Goal: Entertainment & Leisure: Browse casually

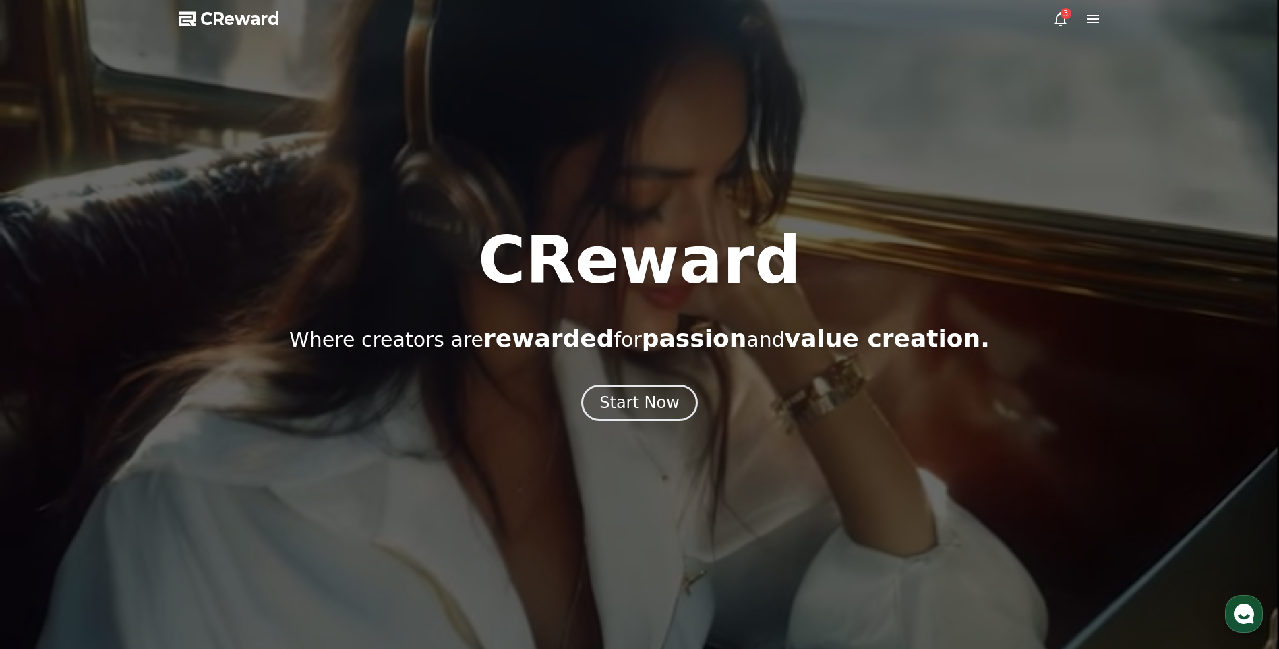
click at [1063, 21] on icon at bounding box center [1061, 19] width 16 height 16
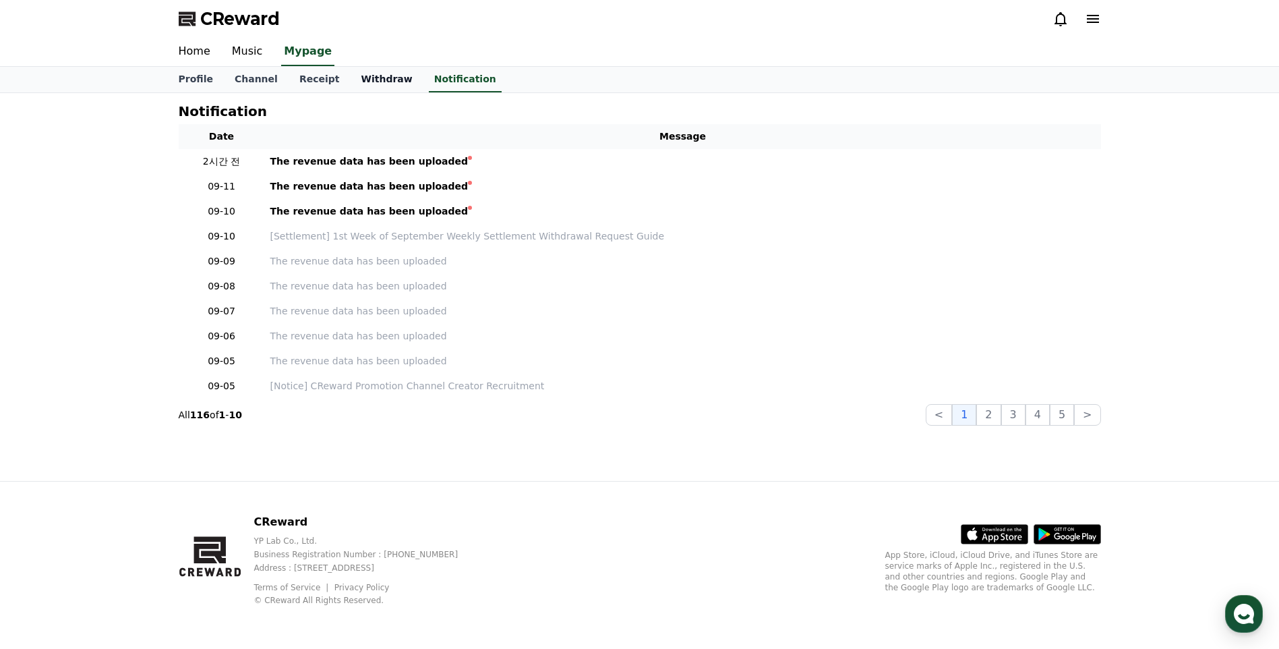
click at [351, 74] on link "Withdraw" at bounding box center [386, 80] width 73 height 26
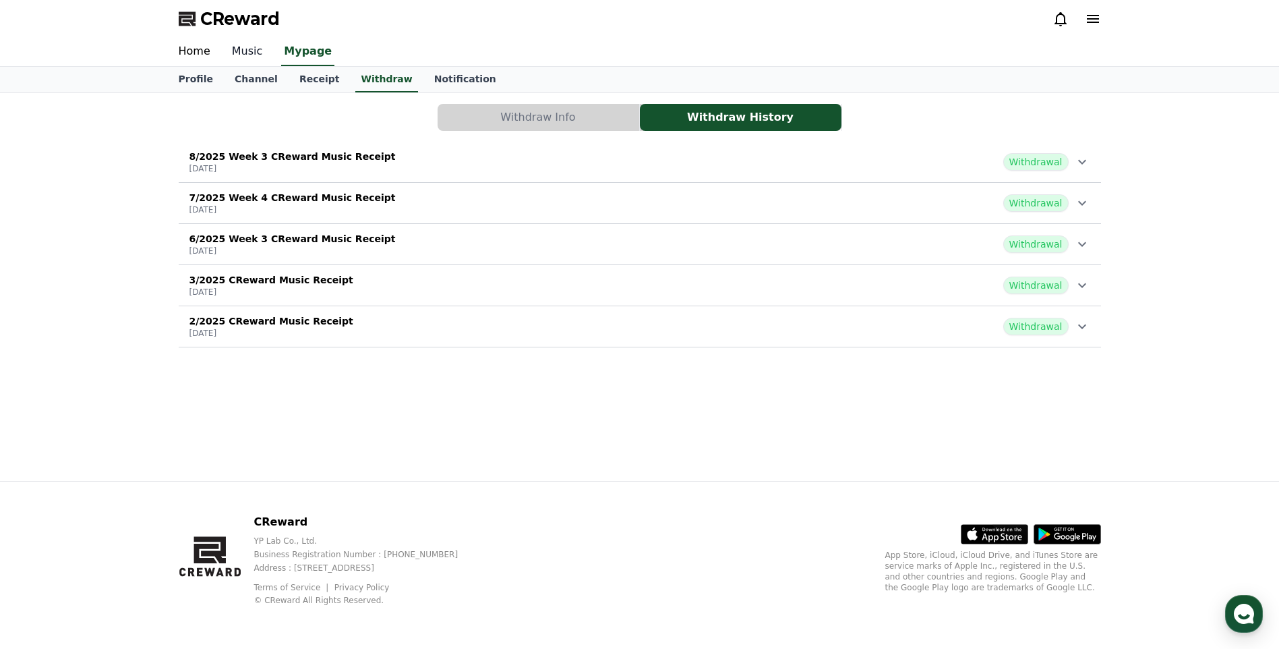
click at [229, 52] on link "Music" at bounding box center [247, 52] width 53 height 28
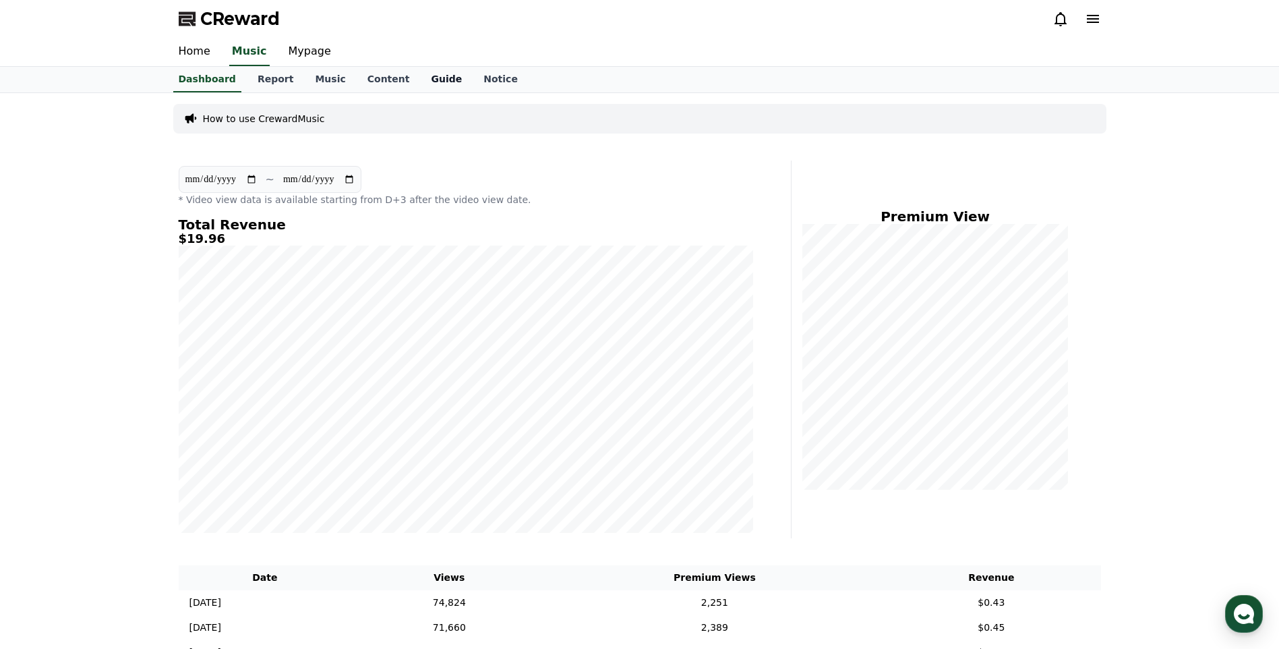
click at [424, 80] on link "Guide" at bounding box center [446, 80] width 53 height 26
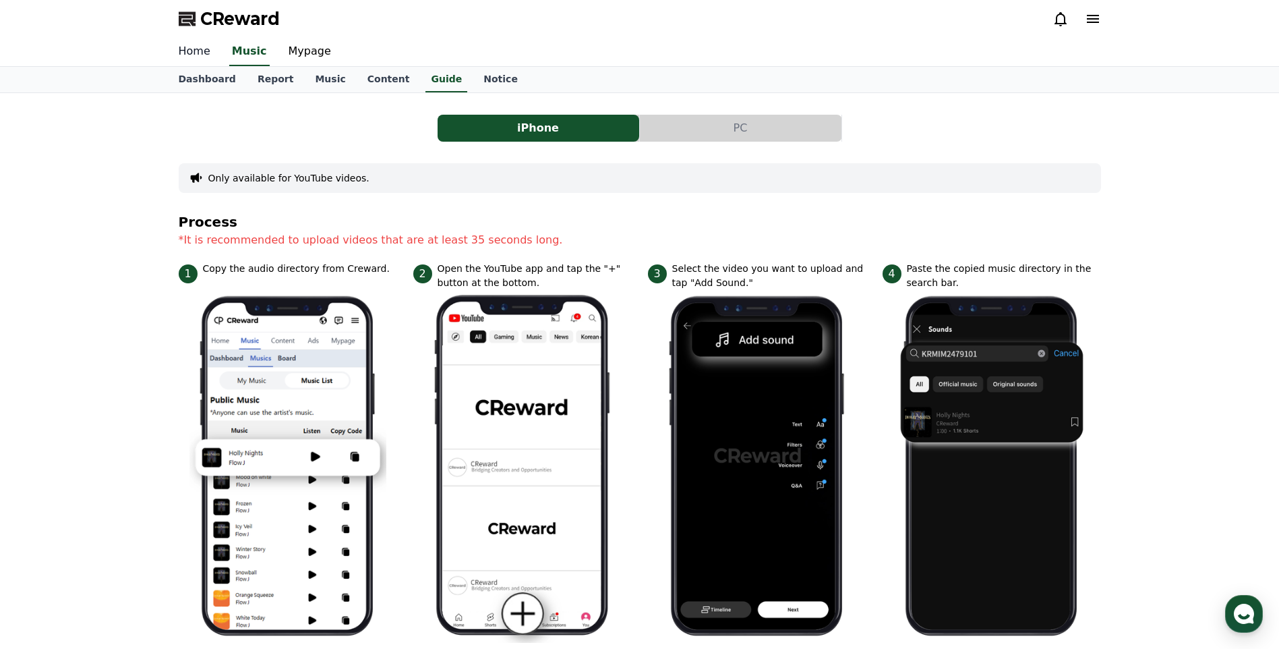
click at [205, 55] on link "Home" at bounding box center [194, 52] width 53 height 28
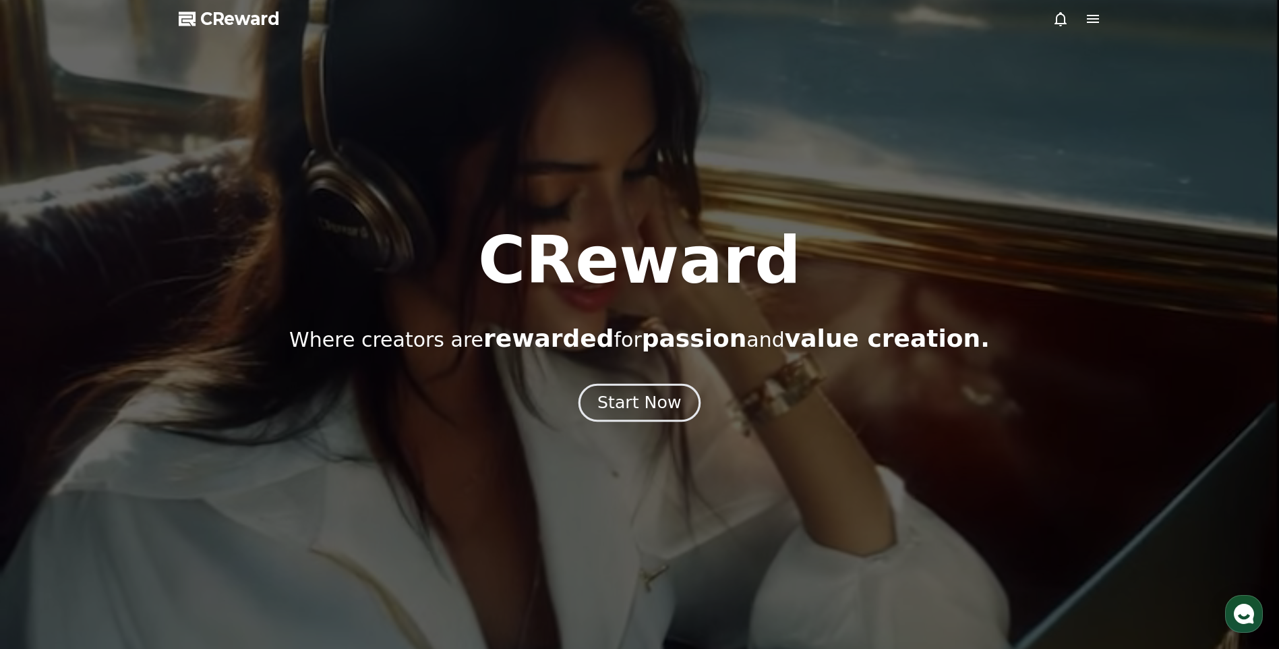
click at [662, 405] on div "Start Now" at bounding box center [639, 402] width 84 height 23
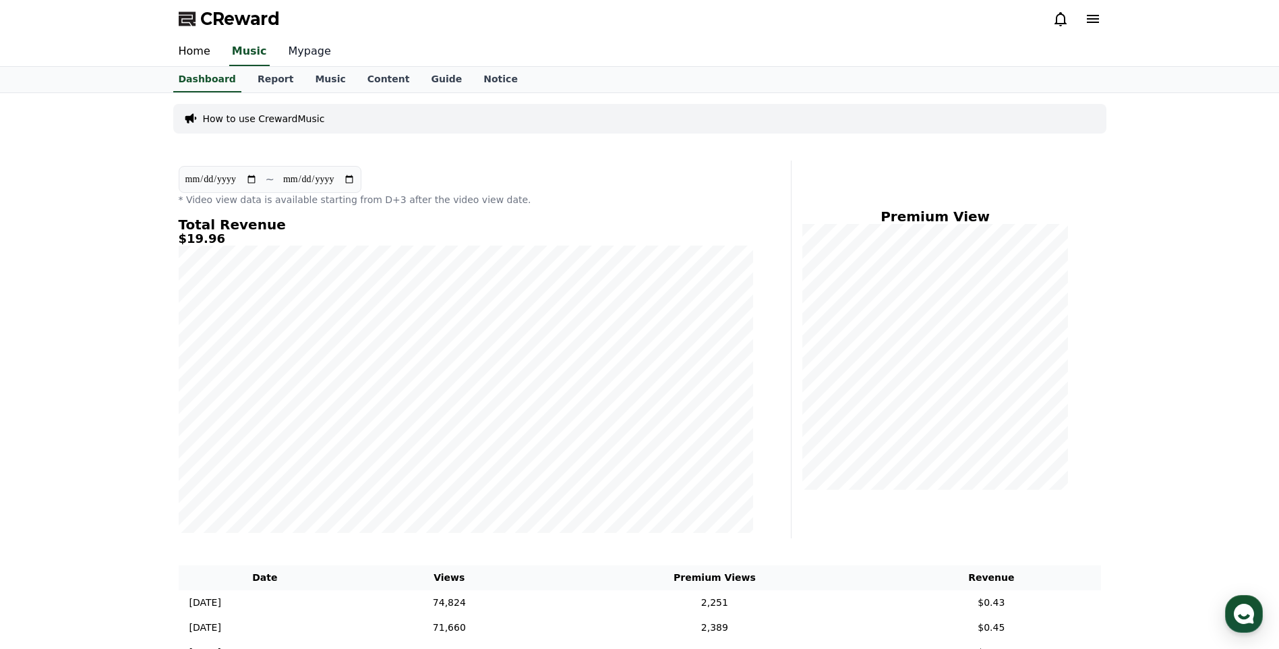
click at [310, 52] on link "Mypage" at bounding box center [310, 52] width 64 height 28
select select "**********"
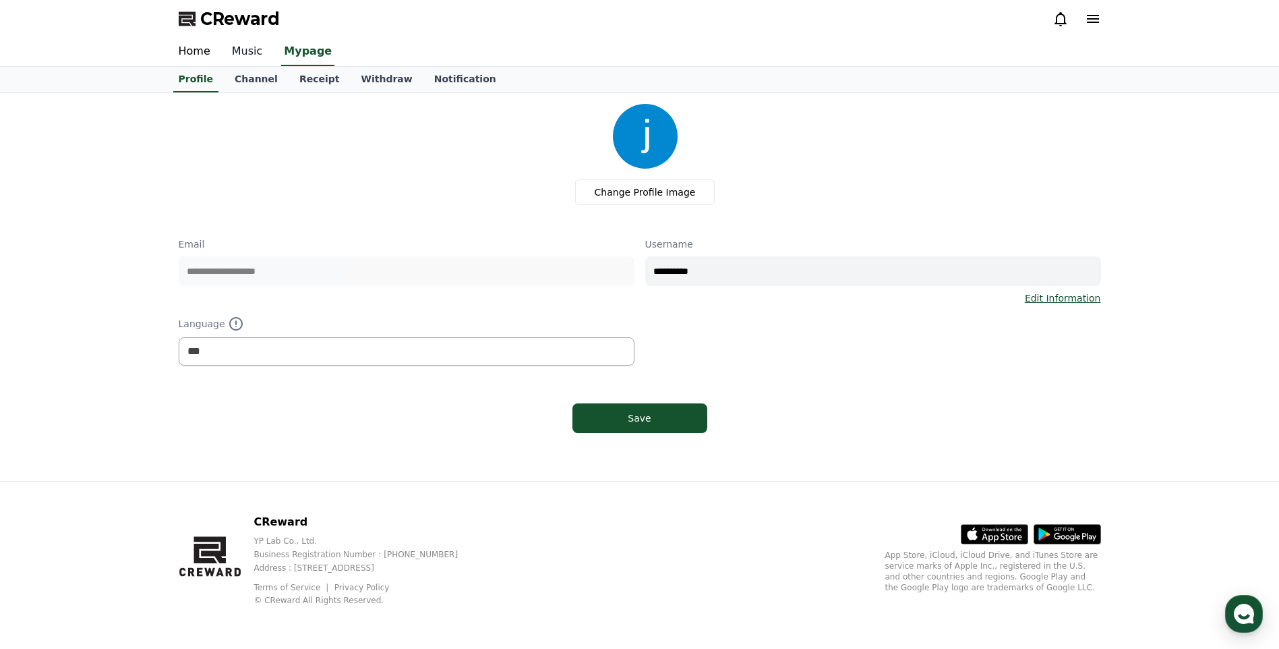
click at [250, 57] on link "Music" at bounding box center [247, 52] width 53 height 28
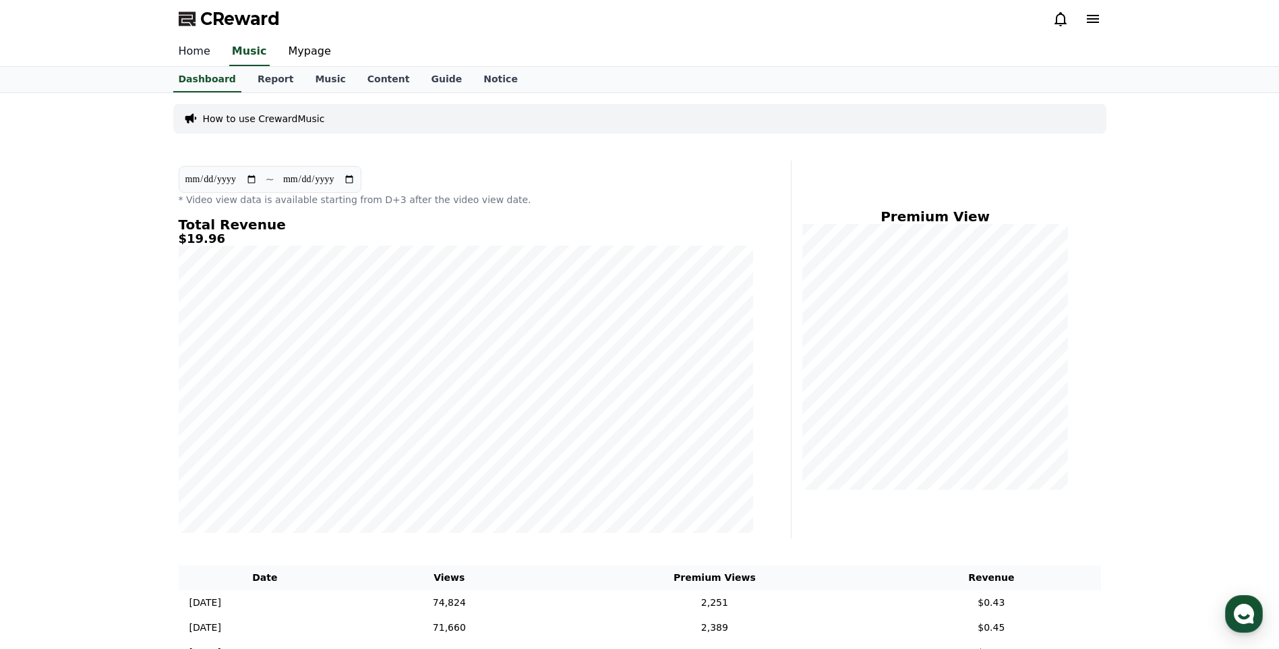
click at [182, 57] on link "Home" at bounding box center [194, 52] width 53 height 28
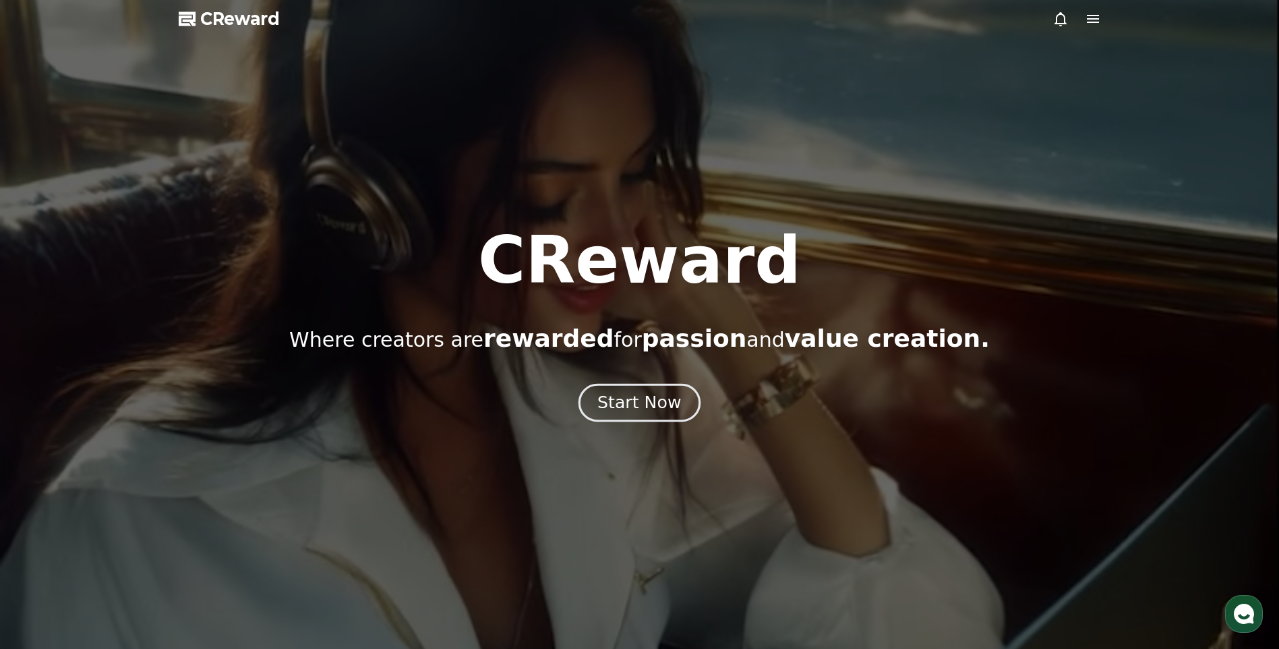
click at [645, 405] on div "Start Now" at bounding box center [639, 402] width 84 height 23
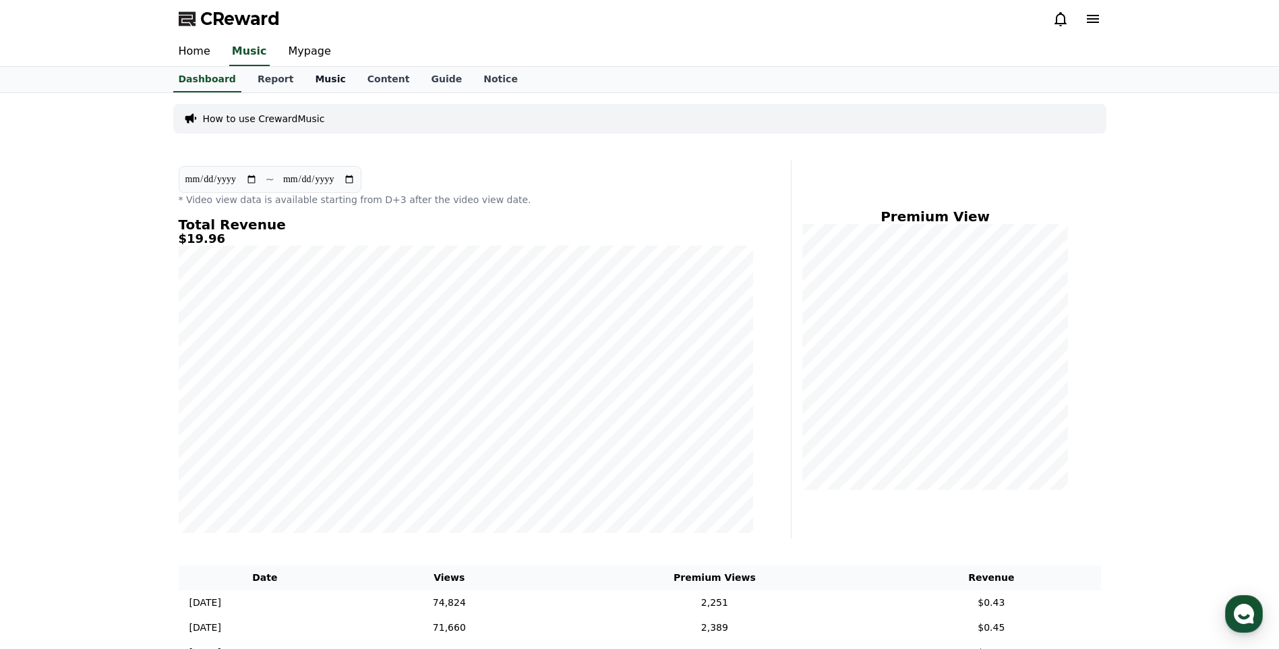
click at [318, 80] on link "Music" at bounding box center [330, 80] width 52 height 26
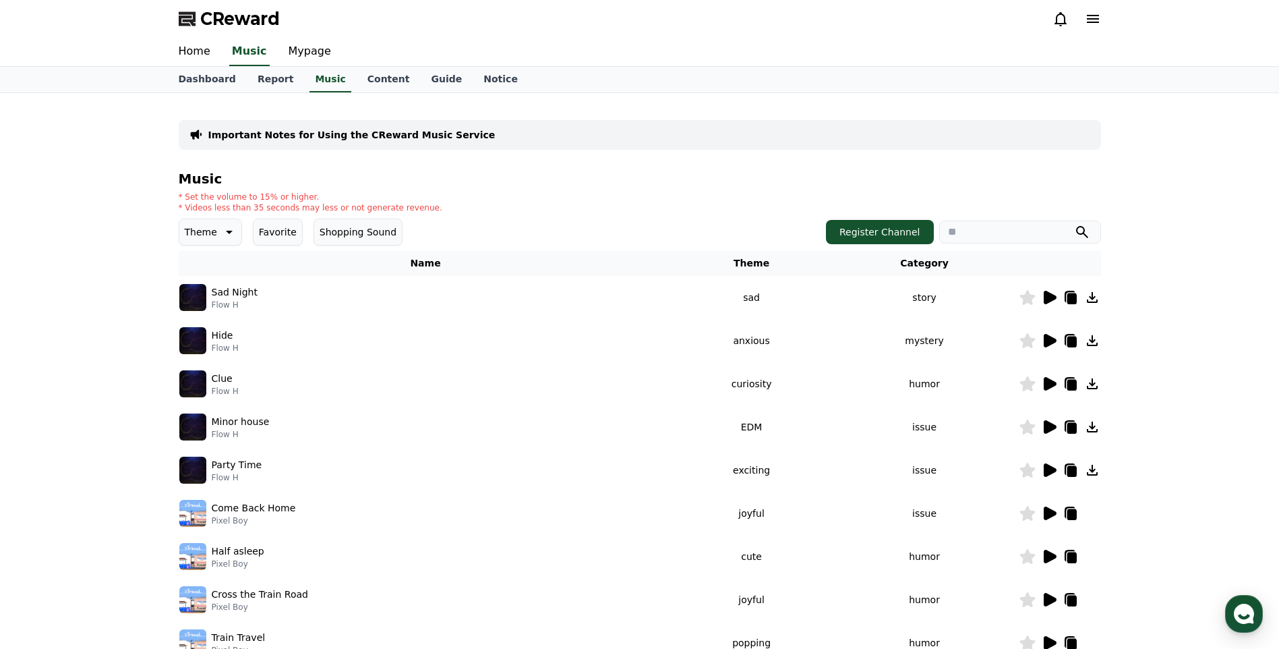
click at [226, 237] on icon at bounding box center [228, 232] width 16 height 16
click at [194, 361] on button "Cute" at bounding box center [197, 357] width 33 height 30
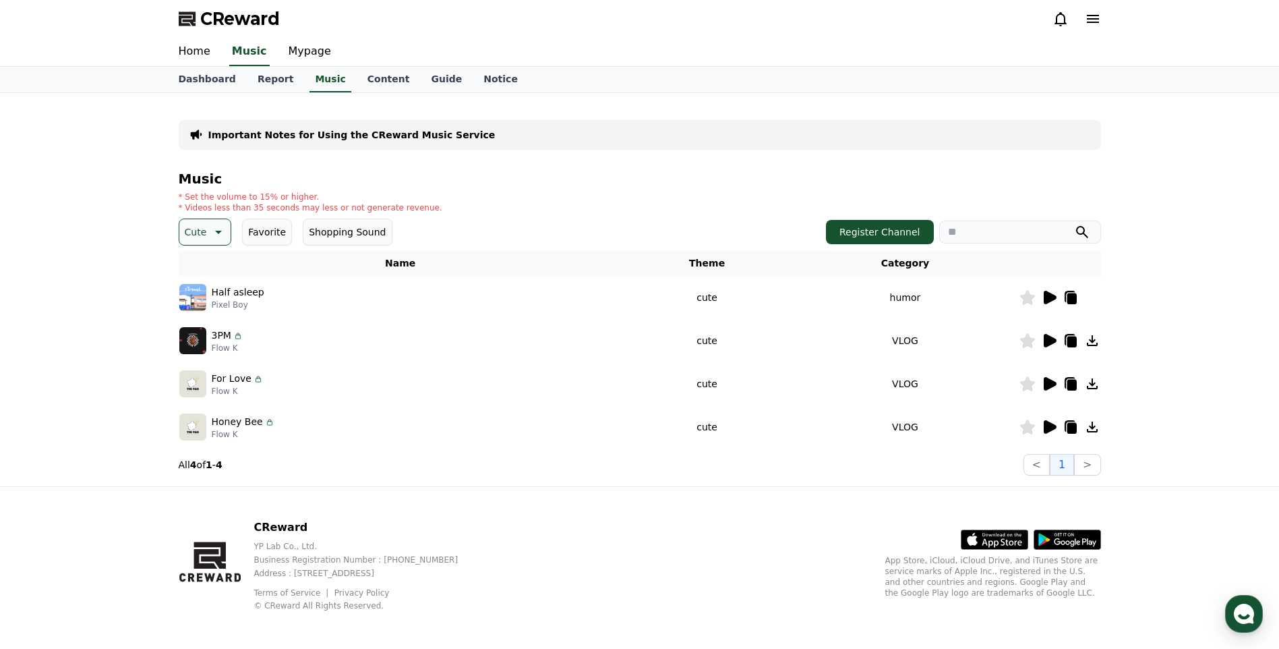
click at [1054, 298] on icon at bounding box center [1050, 297] width 13 height 13
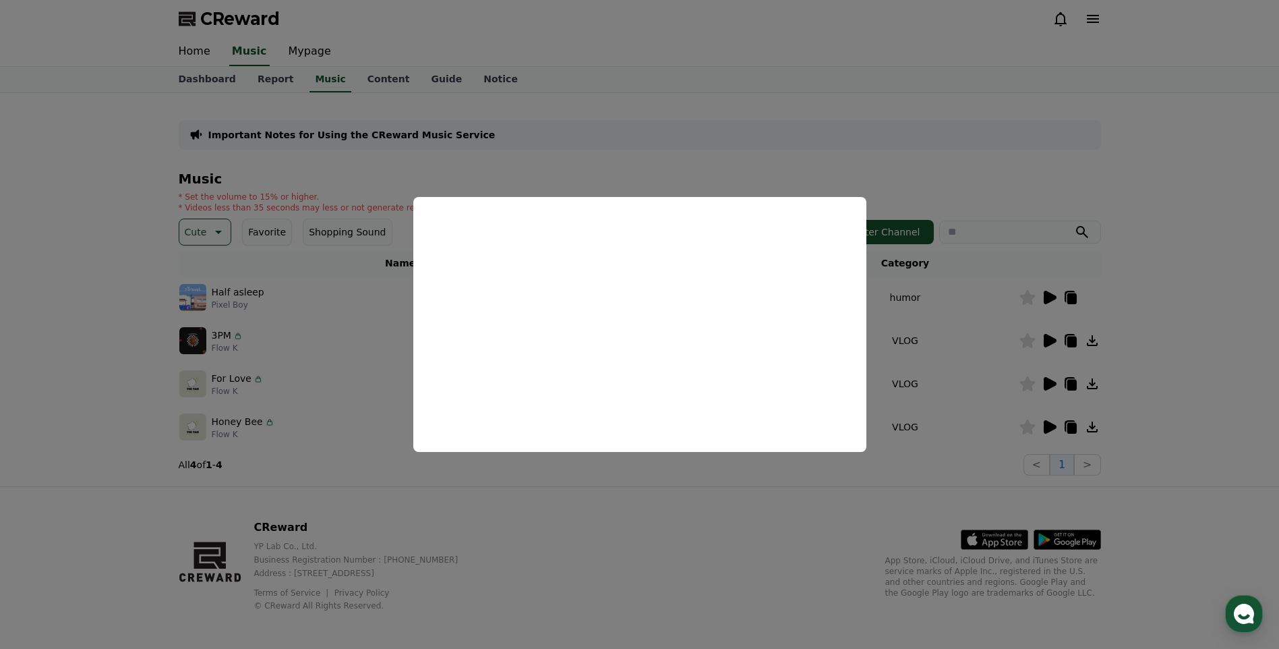
click at [696, 505] on button "close modal" at bounding box center [639, 324] width 1279 height 649
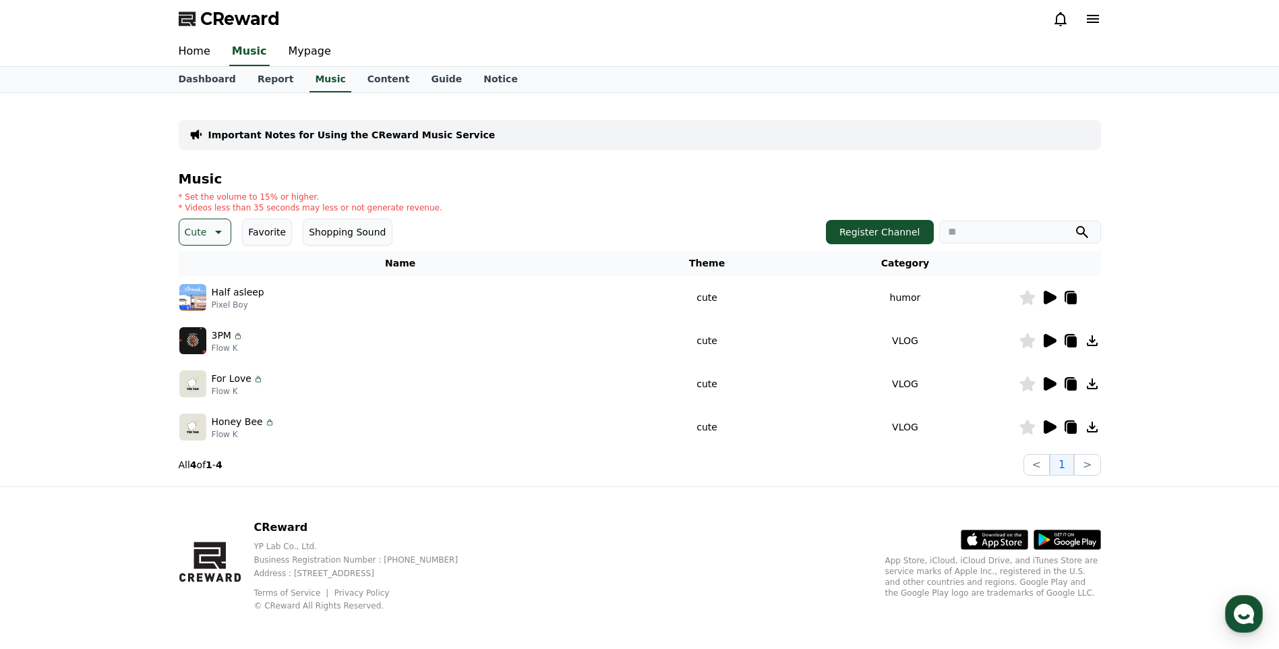
click at [1052, 341] on icon at bounding box center [1050, 340] width 13 height 13
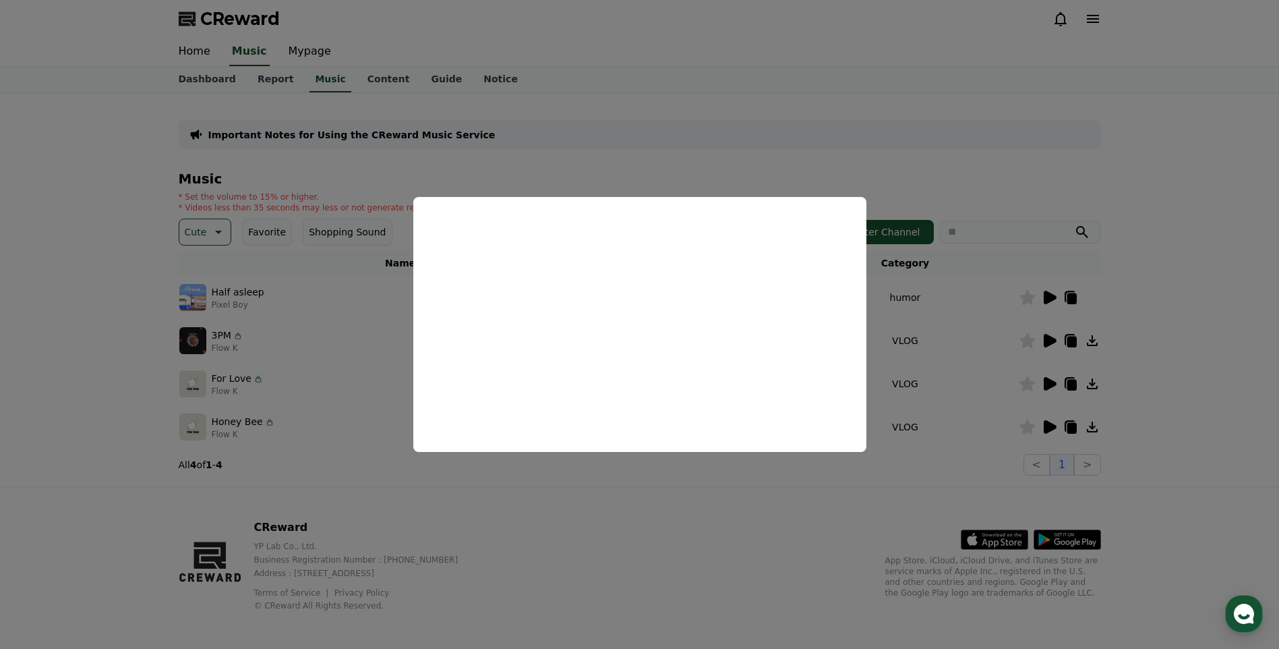
click at [480, 488] on button "close modal" at bounding box center [639, 324] width 1279 height 649
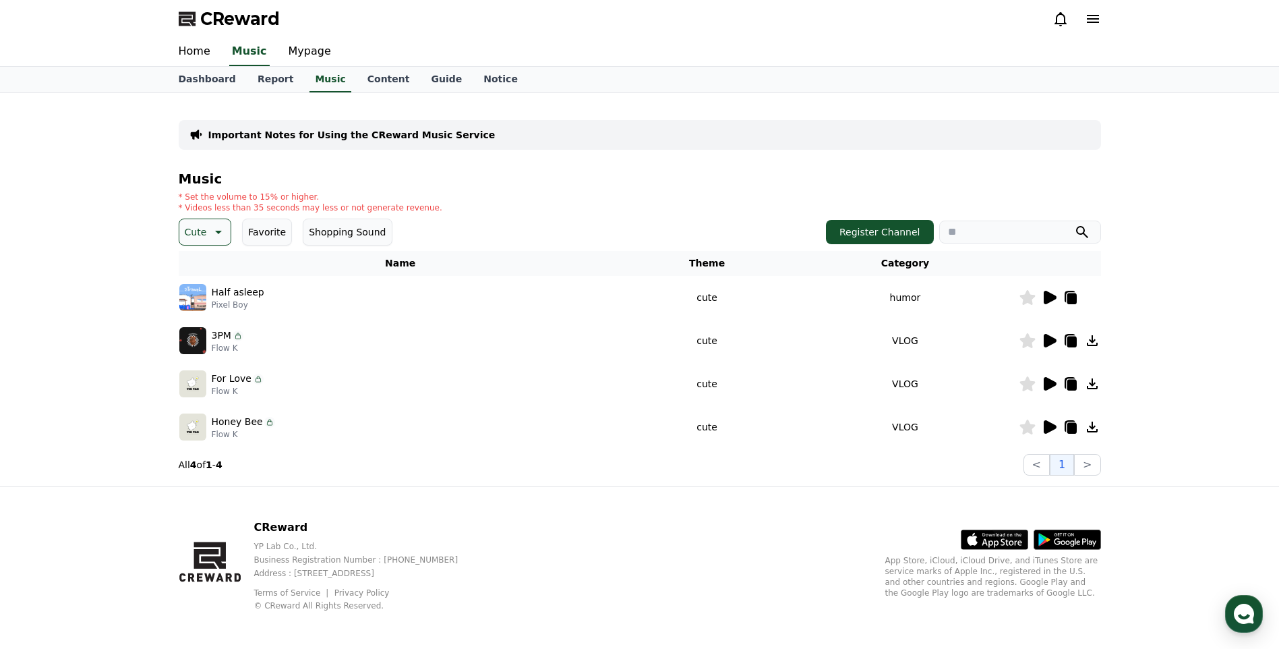
click at [1046, 382] on icon at bounding box center [1050, 383] width 13 height 13
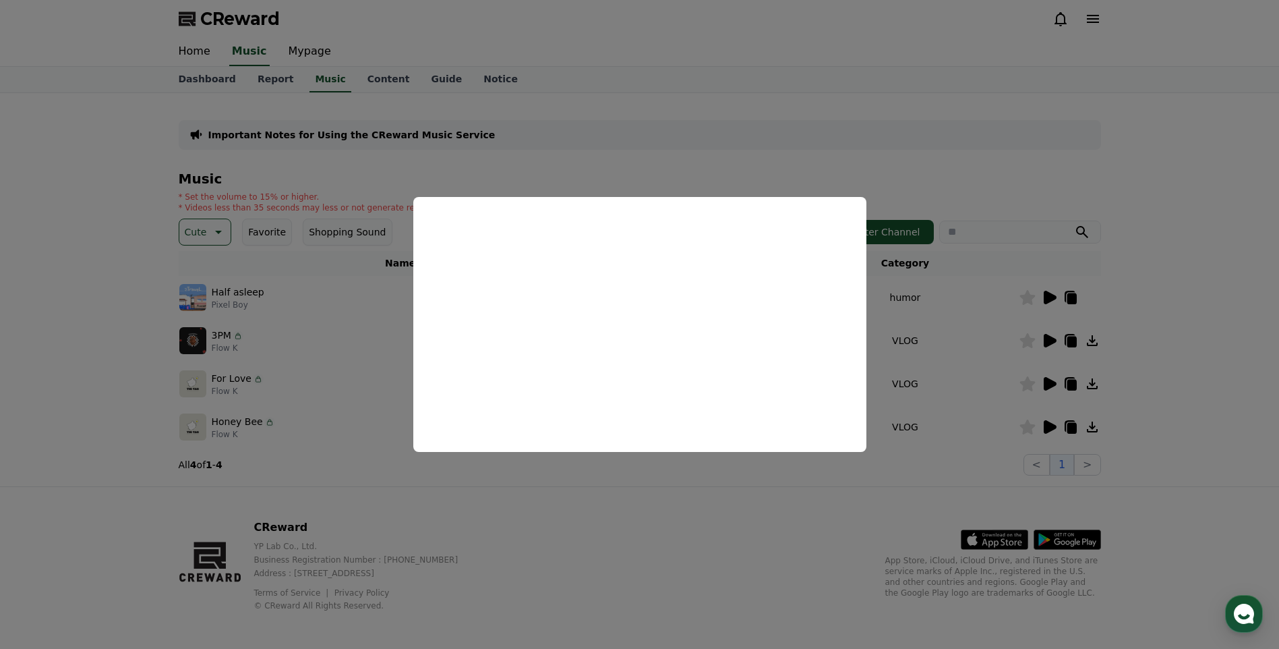
click at [776, 479] on button "close modal" at bounding box center [639, 324] width 1279 height 649
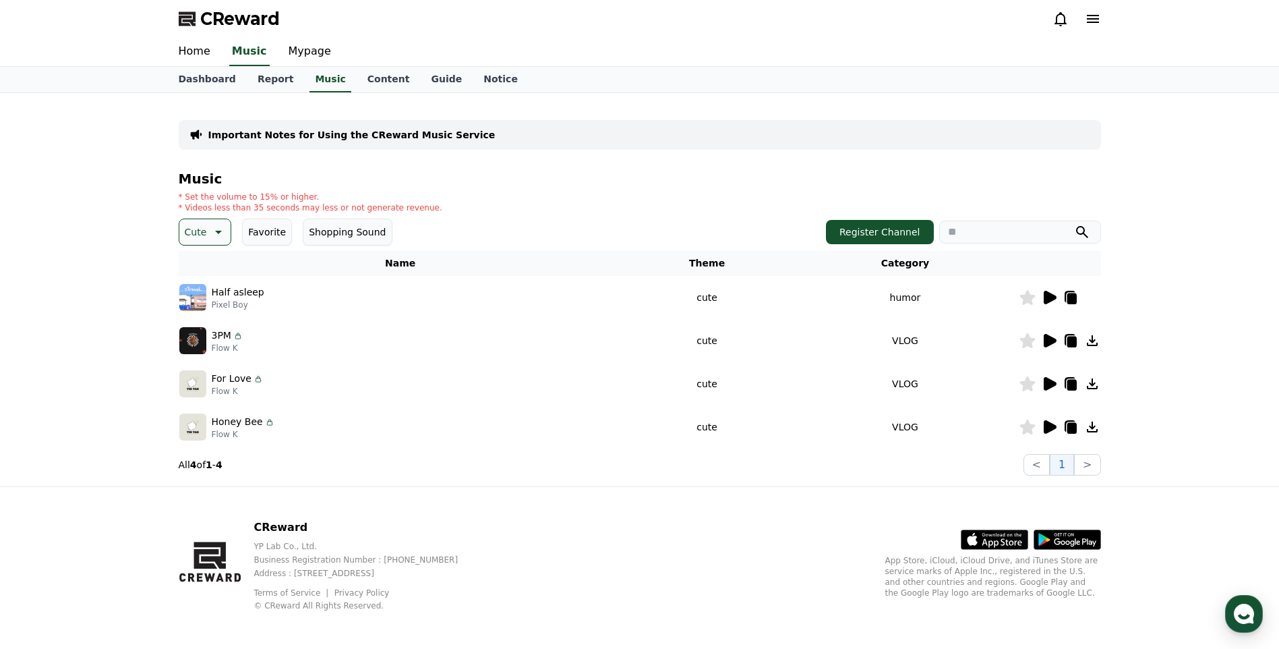
click at [1054, 431] on icon at bounding box center [1049, 427] width 16 height 16
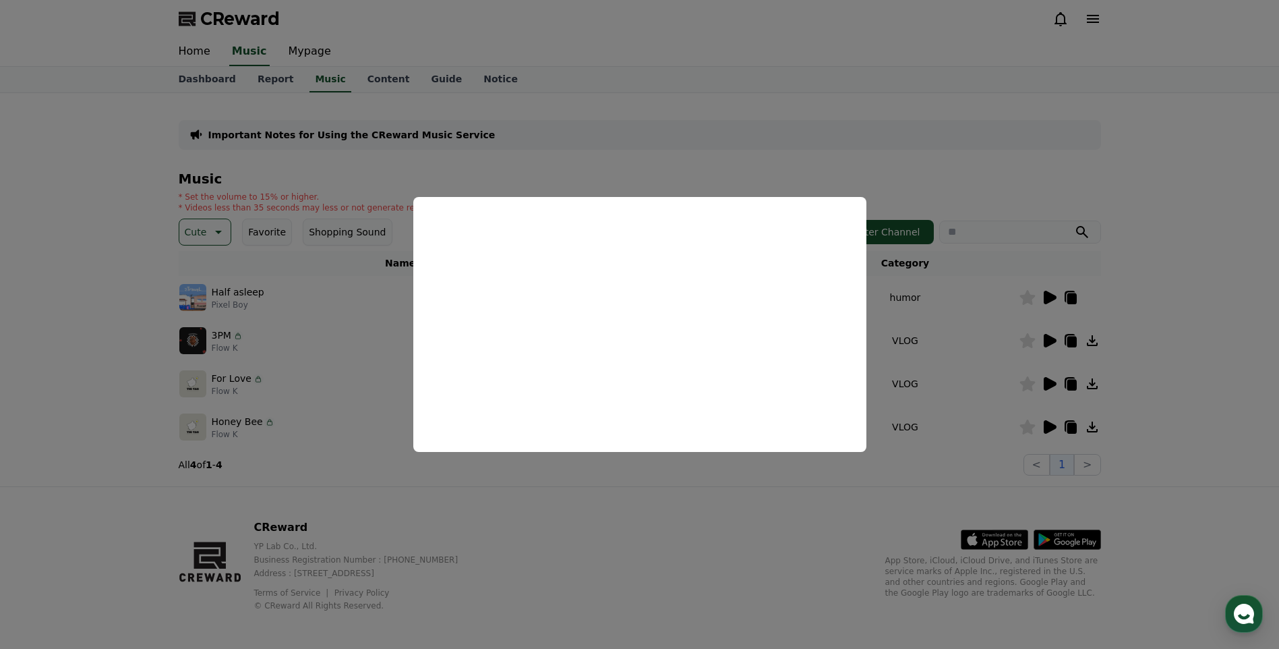
click at [643, 508] on button "close modal" at bounding box center [639, 324] width 1279 height 649
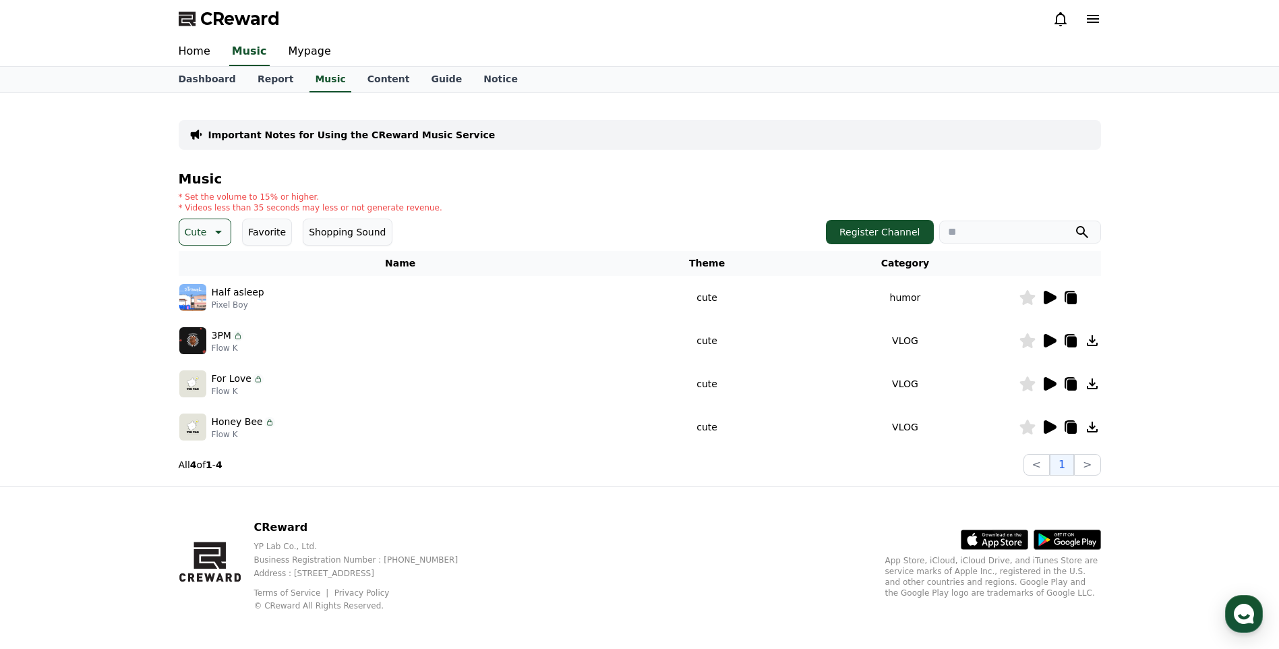
click at [1076, 430] on icon at bounding box center [1071, 428] width 9 height 11
